Goal: Task Accomplishment & Management: Complete application form

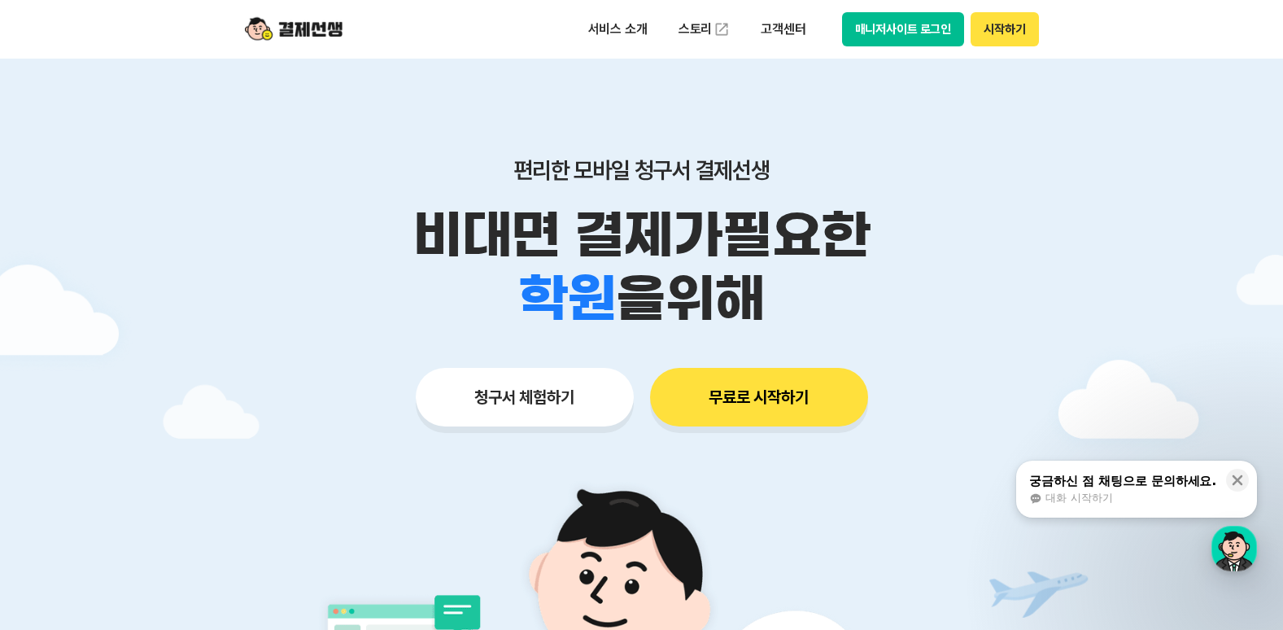
click at [936, 34] on button "매니저사이트 로그인" at bounding box center [903, 29] width 123 height 34
click at [924, 31] on button "매니저사이트 로그인" at bounding box center [903, 29] width 123 height 34
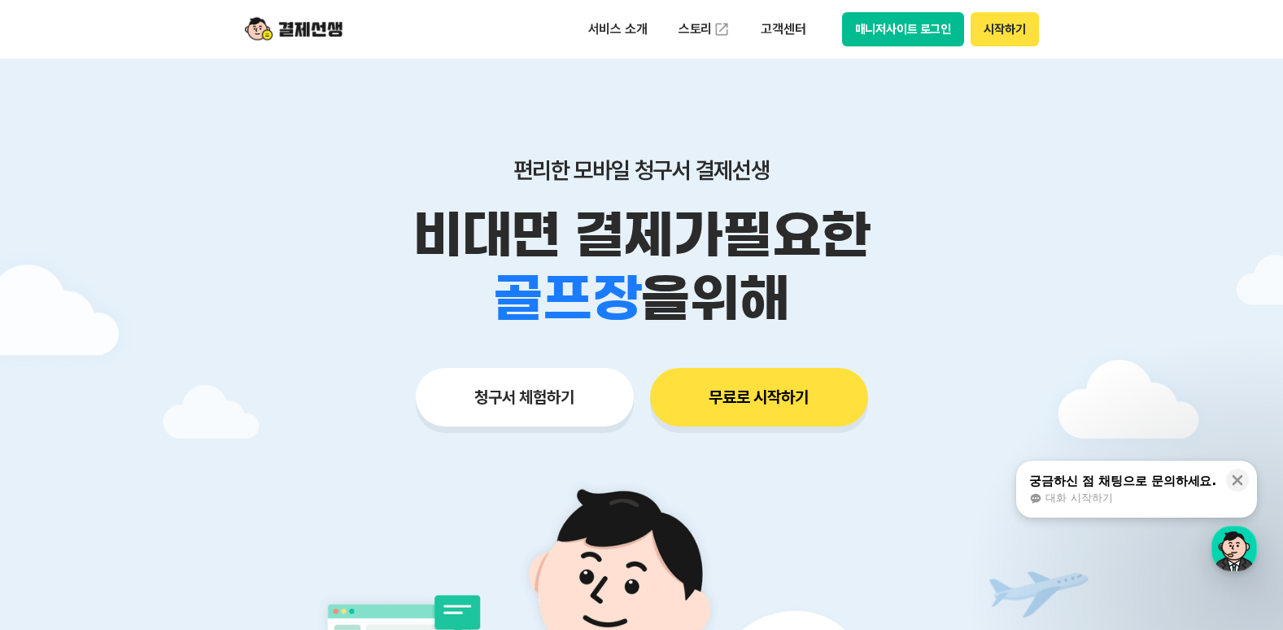
click at [754, 402] on button "무료로 시작하기" at bounding box center [759, 397] width 218 height 59
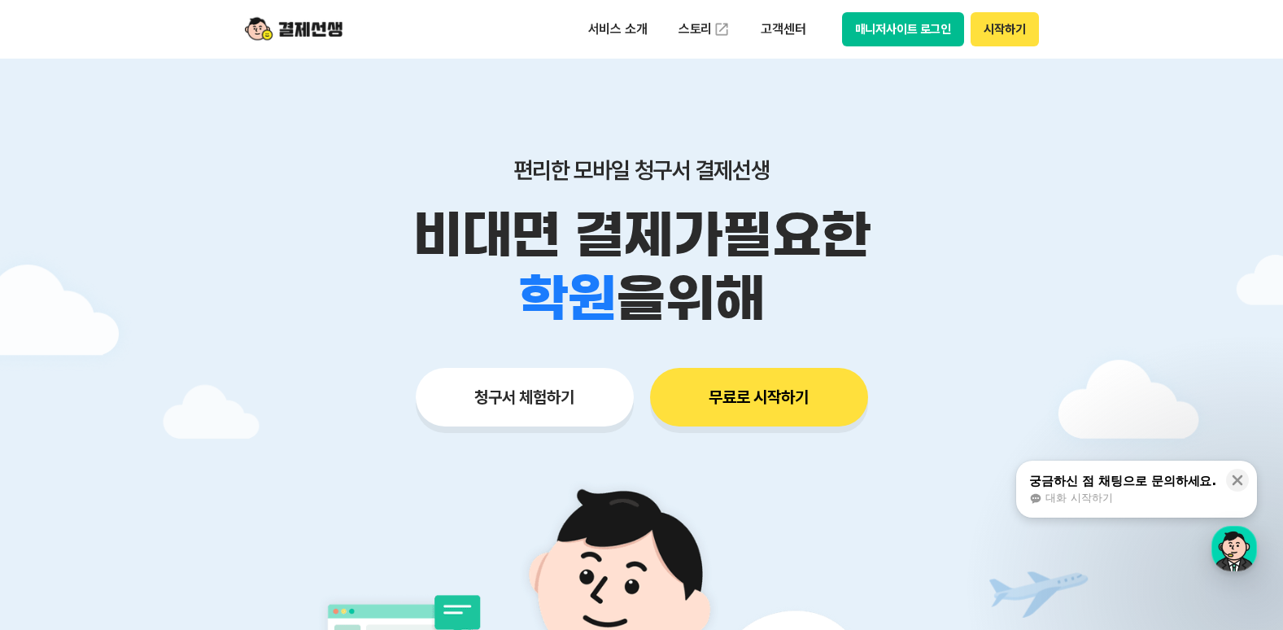
click at [903, 28] on button "매니저사이트 로그인" at bounding box center [903, 29] width 123 height 34
